Goal: Task Accomplishment & Management: Use online tool/utility

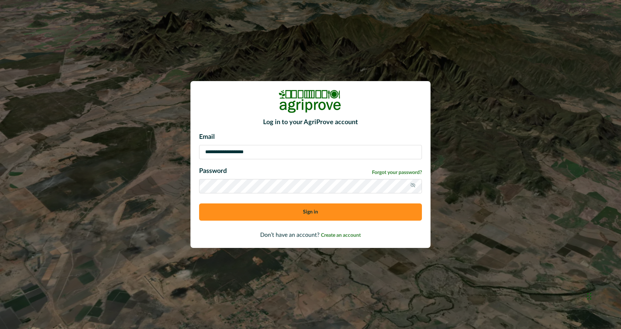
click at [261, 213] on button "Sign in" at bounding box center [310, 212] width 223 height 17
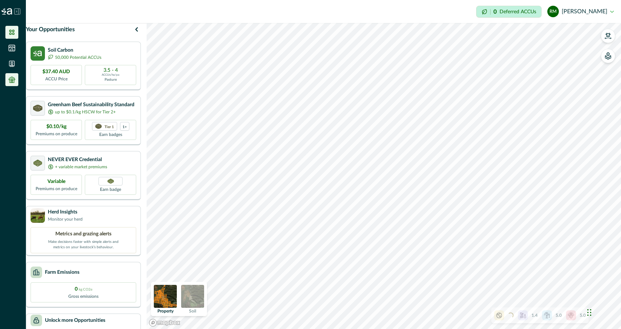
click at [7, 80] on li at bounding box center [11, 79] width 13 height 13
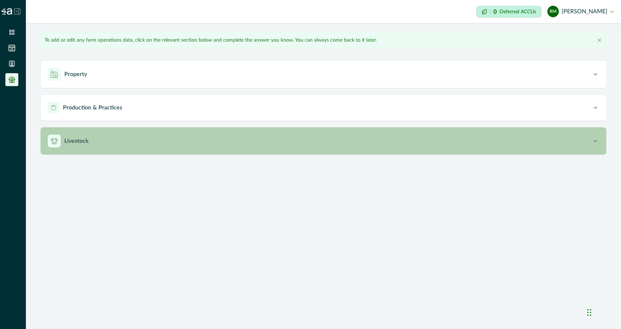
click at [75, 142] on p "Livestock" at bounding box center [76, 141] width 24 height 9
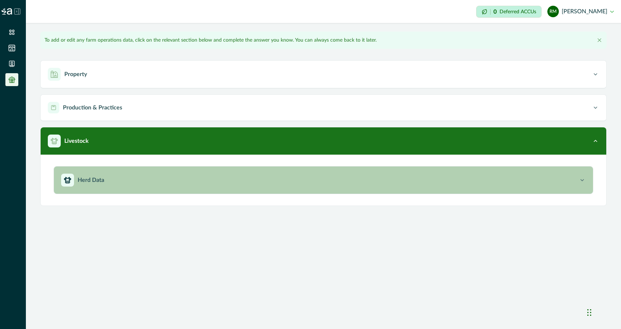
click at [83, 177] on p "Herd Data" at bounding box center [91, 180] width 27 height 9
